Goal: Find contact information: Find contact information

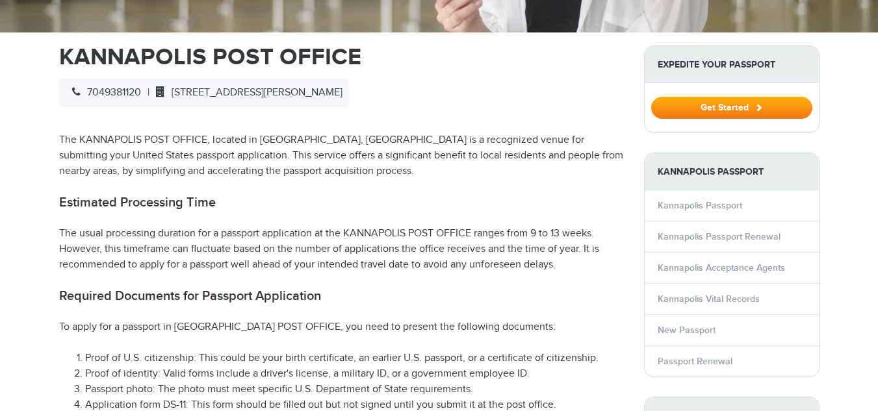
scroll to position [351, 0]
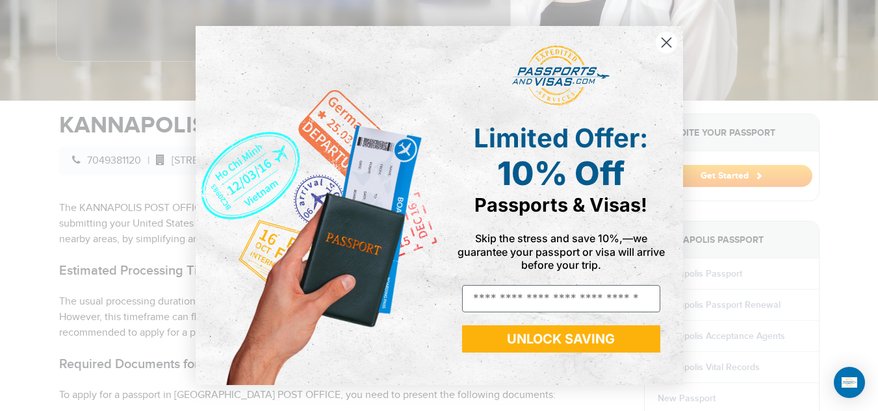
click at [667, 49] on circle "Close dialog" at bounding box center [665, 42] width 21 height 21
click at [666, 48] on circle "Close dialog" at bounding box center [665, 42] width 21 height 21
click at [666, 47] on icon "Close dialog" at bounding box center [666, 42] width 9 height 9
click at [669, 41] on icon "Close dialog" at bounding box center [666, 42] width 9 height 9
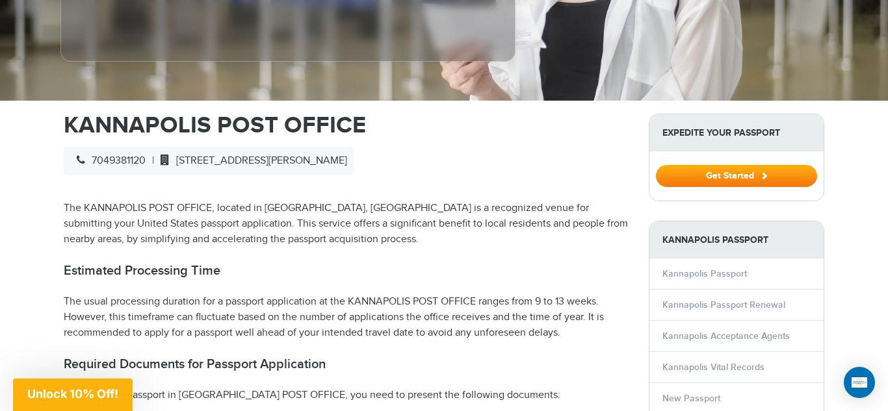
click at [669, 41] on div "Close dialog Limited Offer: 10% Off Passports & Visas! Skip the stress and save…" at bounding box center [443, 205] width 513 height 385
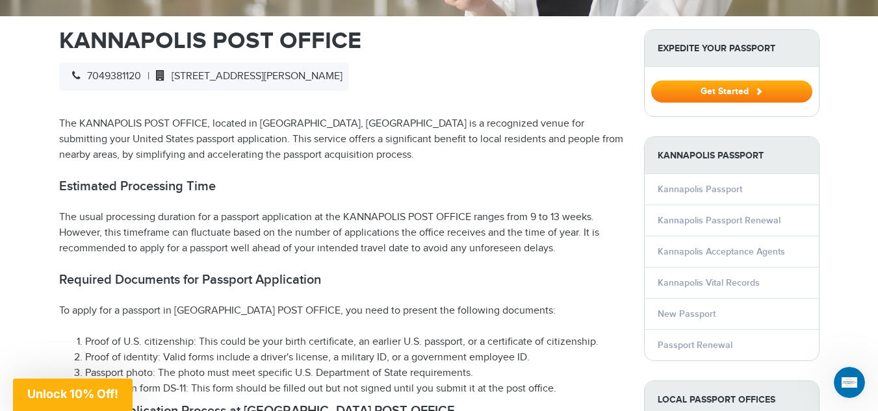
scroll to position [244, 0]
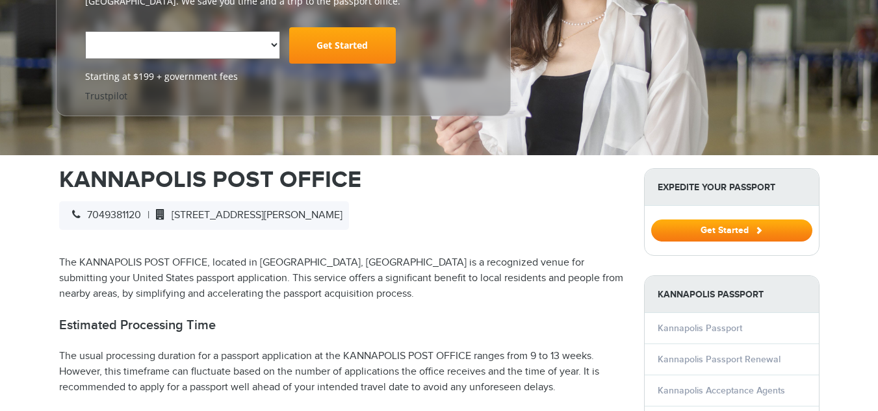
select select "**********"
